Goal: Task Accomplishment & Management: Manage account settings

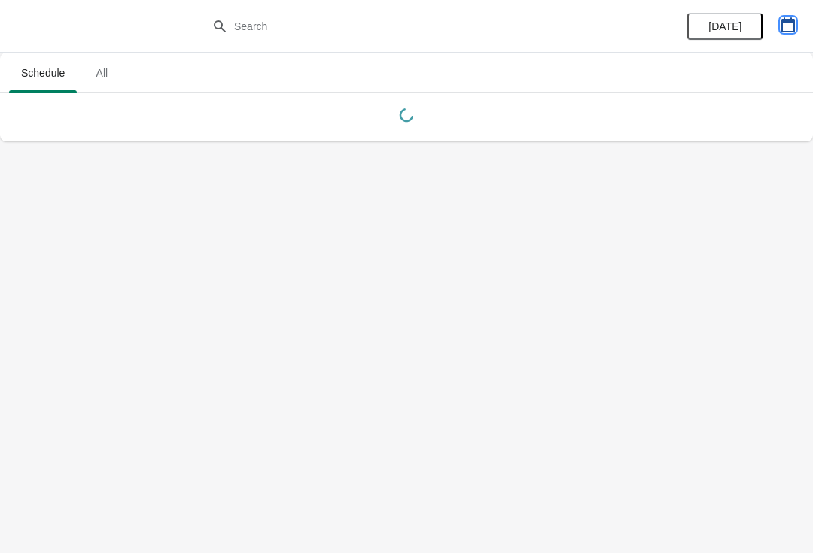
click at [793, 23] on icon "button" at bounding box center [789, 24] width 14 height 15
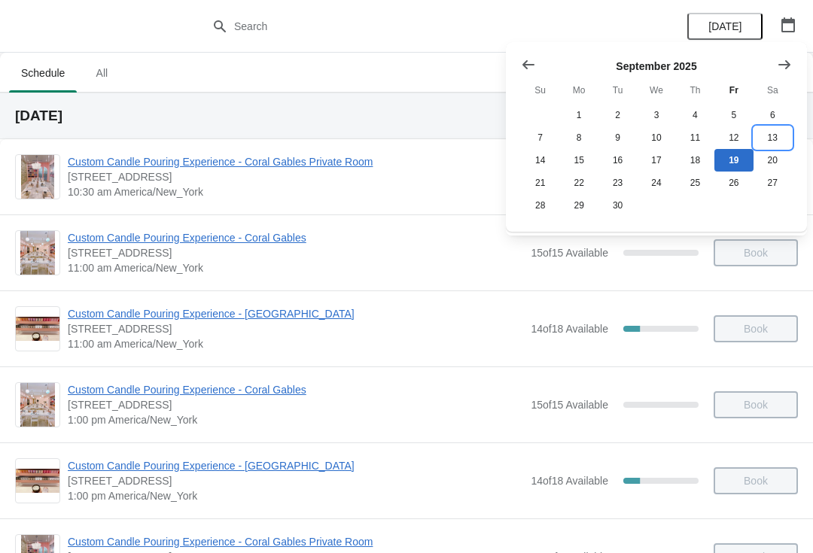
click at [767, 146] on button "13" at bounding box center [773, 138] width 38 height 23
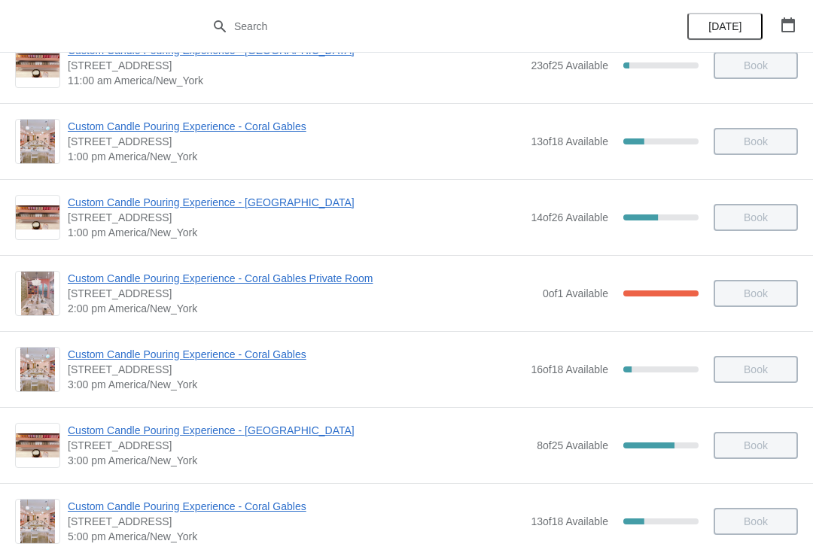
scroll to position [272, 0]
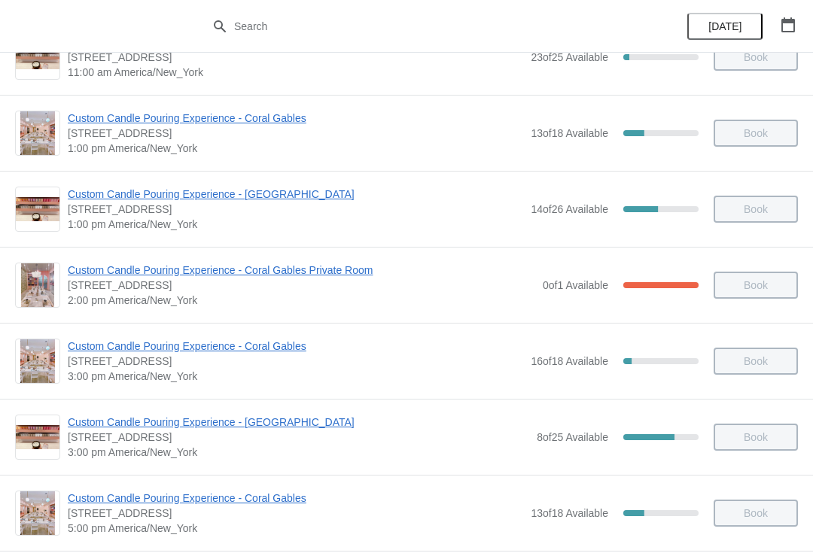
click at [87, 428] on span "Custom Candle Pouring Experience - [GEOGRAPHIC_DATA]" at bounding box center [299, 422] width 462 height 15
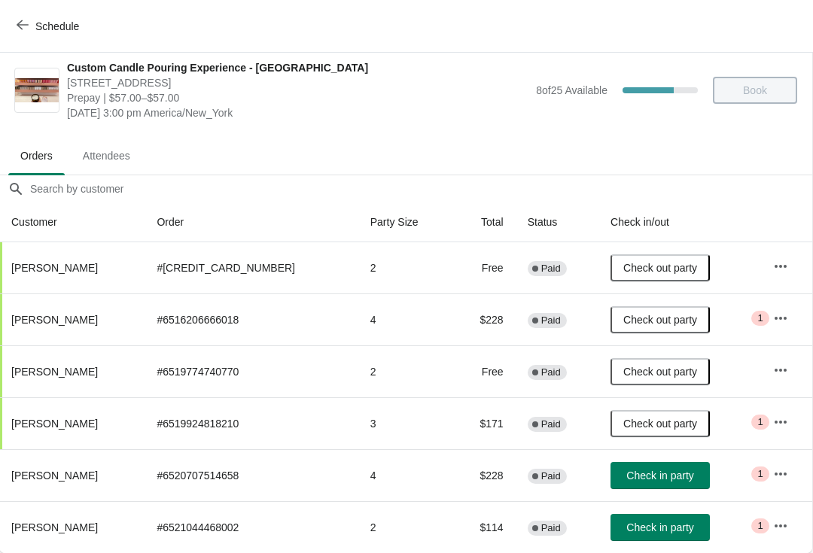
scroll to position [8, 1]
click at [774, 477] on icon "button" at bounding box center [780, 474] width 15 height 15
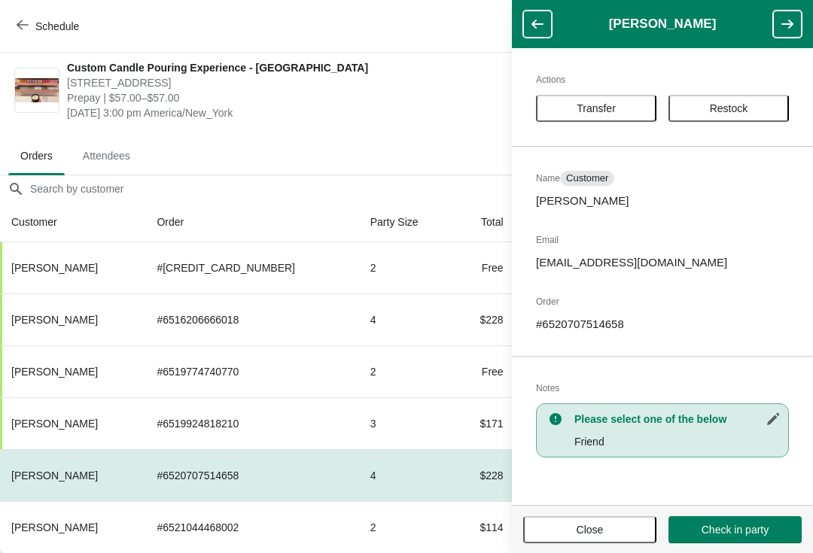
click at [607, 110] on span "Transfer" at bounding box center [596, 108] width 39 height 12
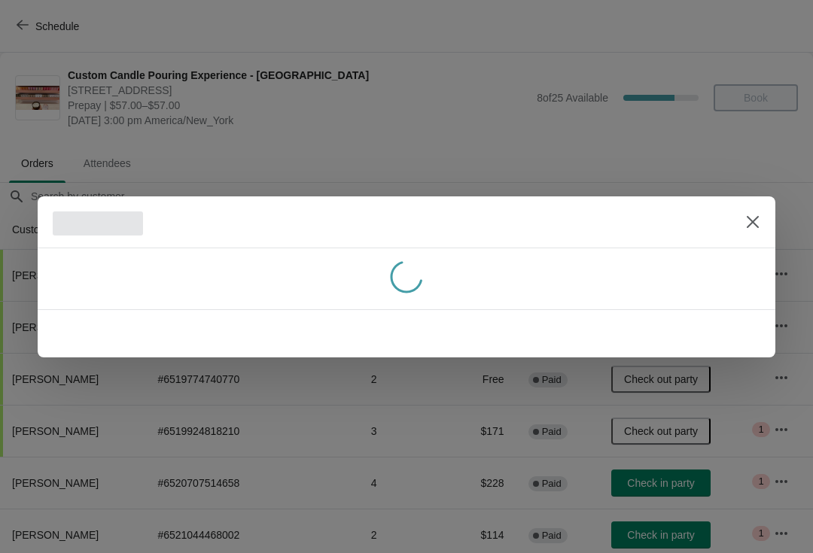
scroll to position [8, 0]
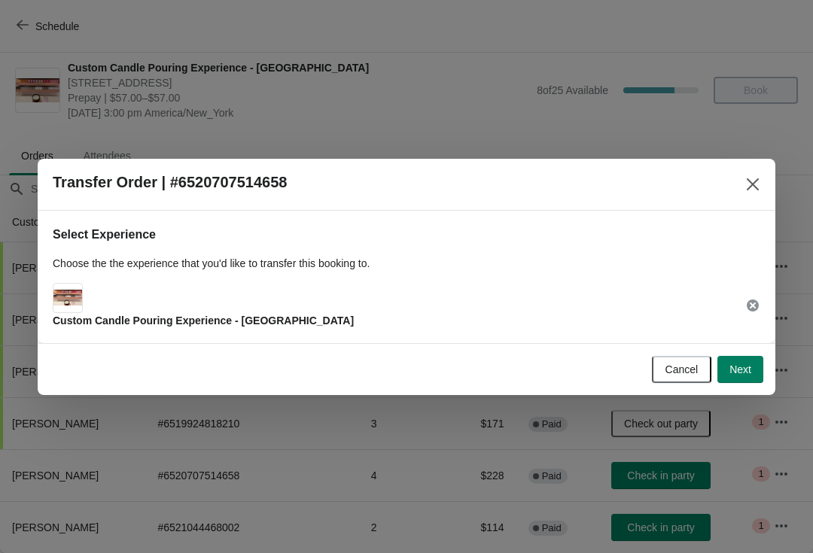
click at [730, 372] on span "Next" at bounding box center [741, 370] width 22 height 12
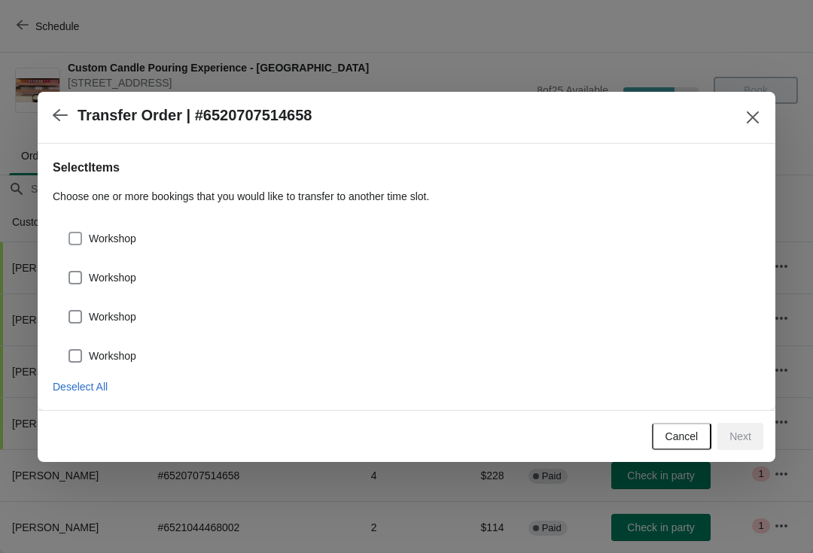
click at [102, 238] on span "Workshop" at bounding box center [112, 238] width 47 height 15
click at [69, 233] on input "Workshop" at bounding box center [69, 232] width 1 height 1
checkbox input "true"
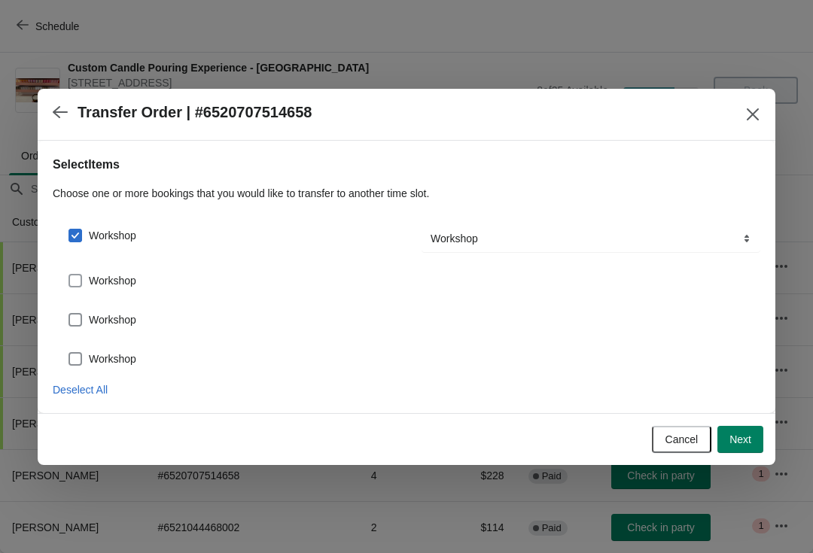
click at [117, 276] on span "Workshop" at bounding box center [112, 280] width 47 height 15
click at [69, 275] on input "Workshop" at bounding box center [69, 274] width 1 height 1
checkbox input "true"
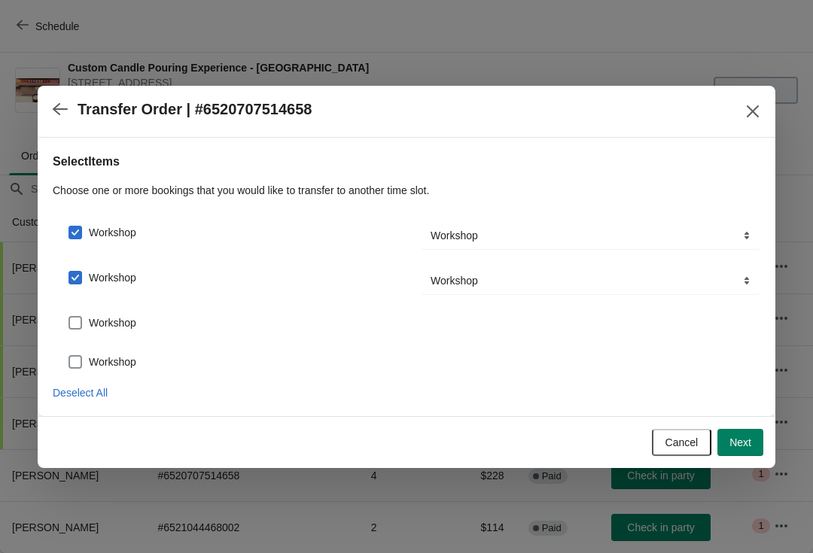
click at [123, 324] on span "Workshop" at bounding box center [112, 323] width 47 height 15
click at [69, 317] on input "Workshop" at bounding box center [69, 316] width 1 height 1
checkbox input "true"
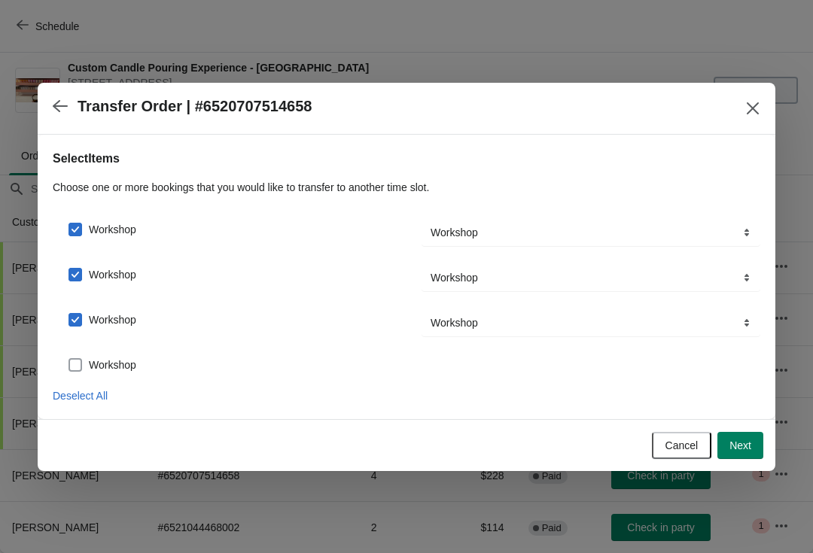
click at [108, 356] on label "Workshop" at bounding box center [102, 365] width 69 height 21
click at [69, 358] on input "Workshop" at bounding box center [69, 358] width 1 height 1
checkbox input "true"
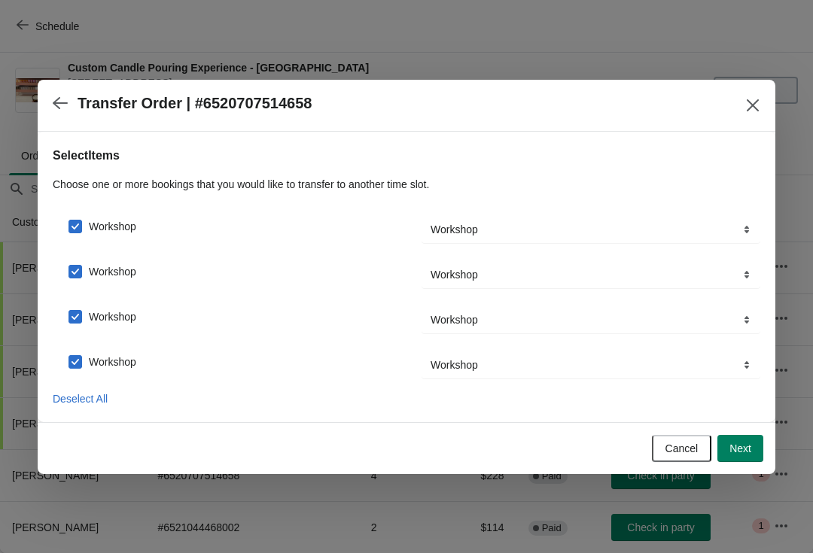
click at [739, 456] on button "Next" at bounding box center [741, 448] width 46 height 27
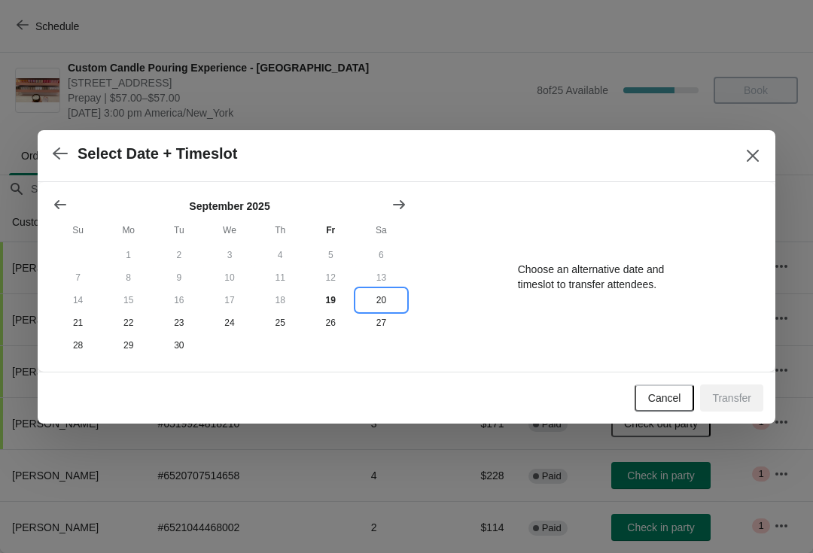
click at [380, 303] on button "20" at bounding box center [381, 300] width 50 height 23
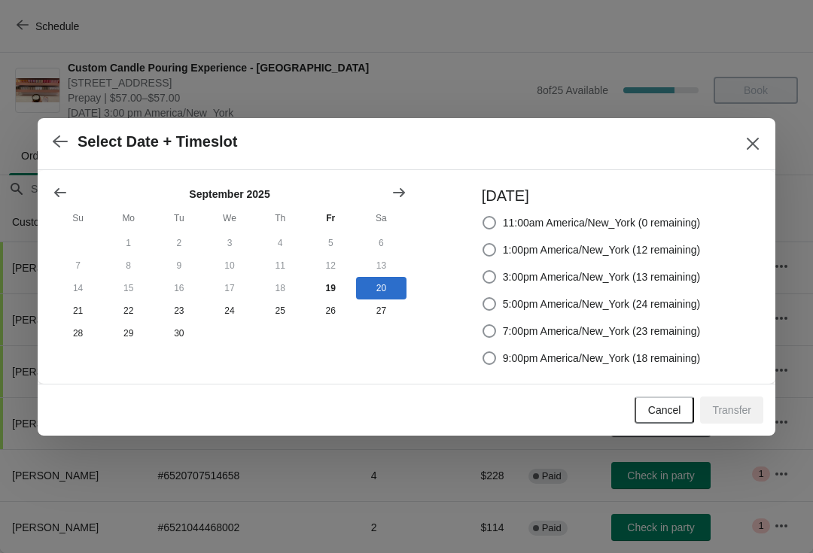
click at [497, 304] on label "5:00pm America/New_York (24 remaining)" at bounding box center [591, 304] width 219 height 21
click at [483, 298] on input "5:00pm America/New_York (24 remaining)" at bounding box center [483, 297] width 1 height 1
radio input "true"
click at [745, 401] on button "Transfer" at bounding box center [731, 410] width 63 height 27
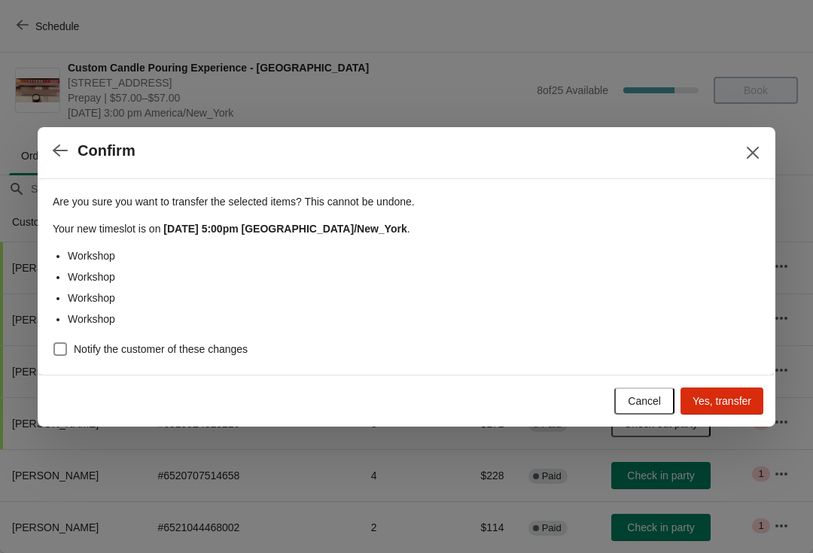
click at [92, 342] on span "Notify the customer of these changes" at bounding box center [161, 349] width 174 height 15
click at [54, 343] on input "Notify the customer of these changes" at bounding box center [53, 343] width 1 height 1
checkbox input "true"
click at [725, 397] on span "Yes, transfer" at bounding box center [722, 401] width 59 height 12
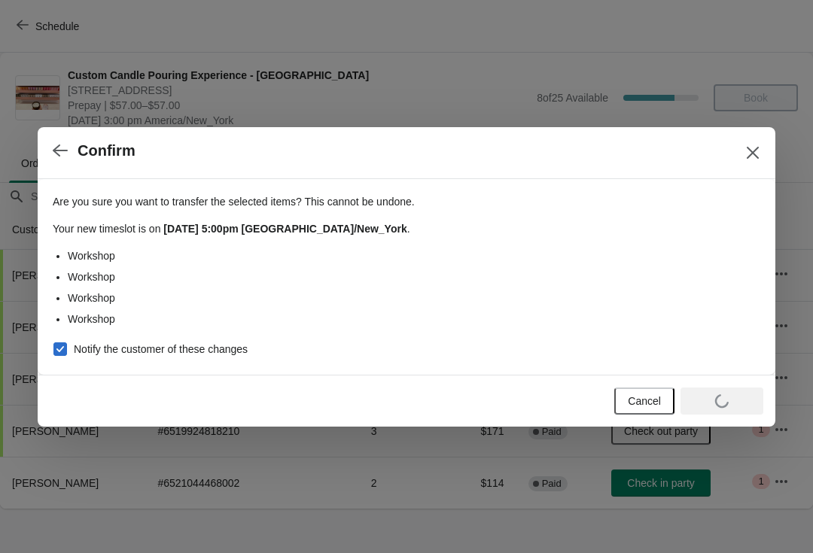
scroll to position [0, 0]
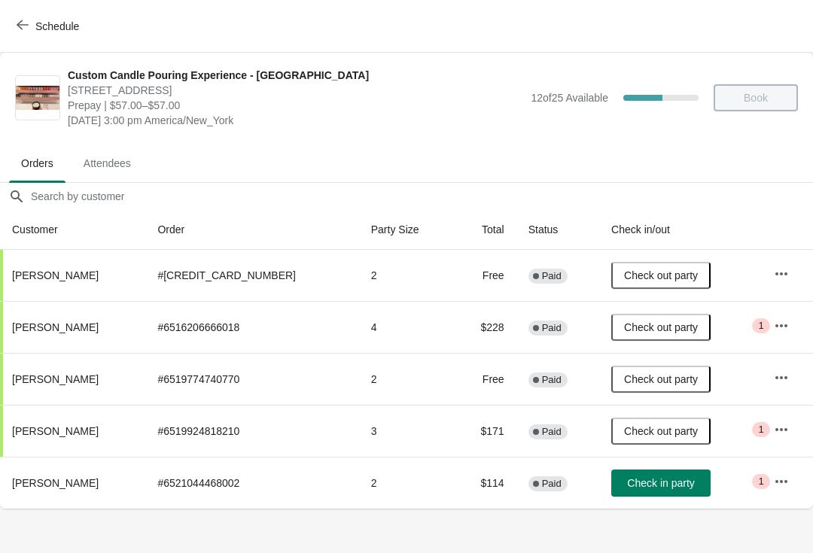
click at [32, 32] on span "Schedule" at bounding box center [49, 26] width 59 height 14
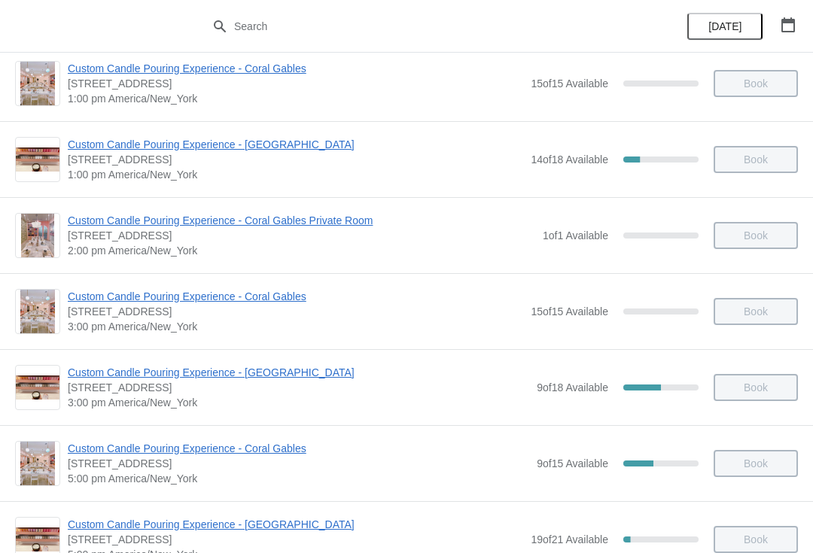
scroll to position [405, 0]
